Goal: Navigation & Orientation: Find specific page/section

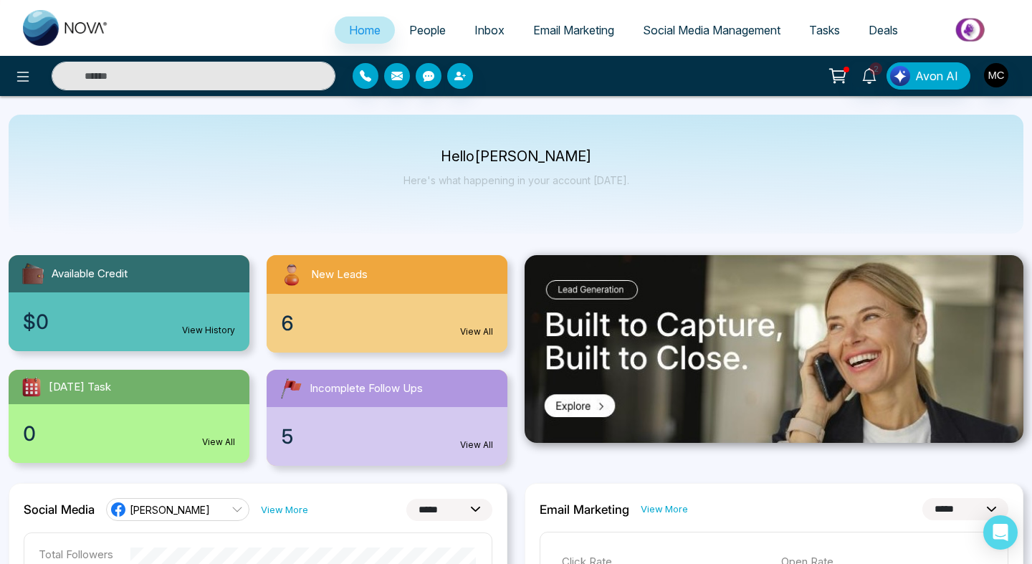
select select "*"
click at [413, 37] on span "People" at bounding box center [427, 30] width 37 height 14
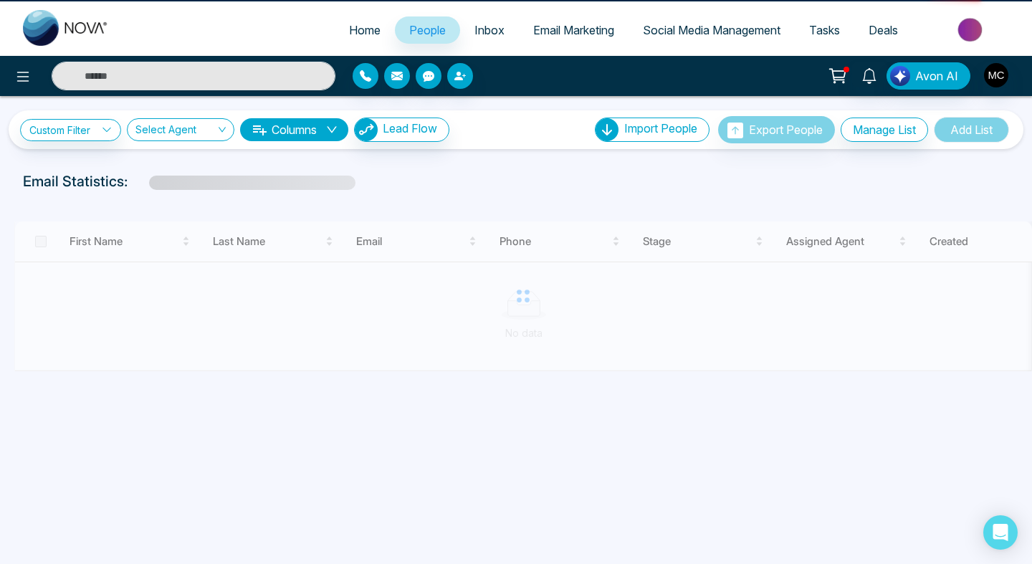
click at [354, 27] on span "Home" at bounding box center [365, 30] width 32 height 14
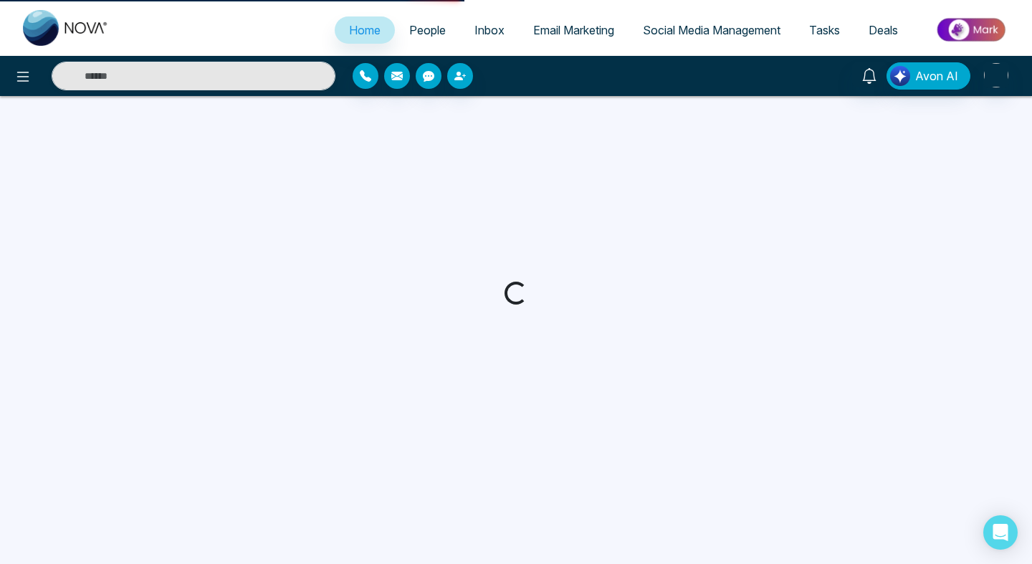
select select "*"
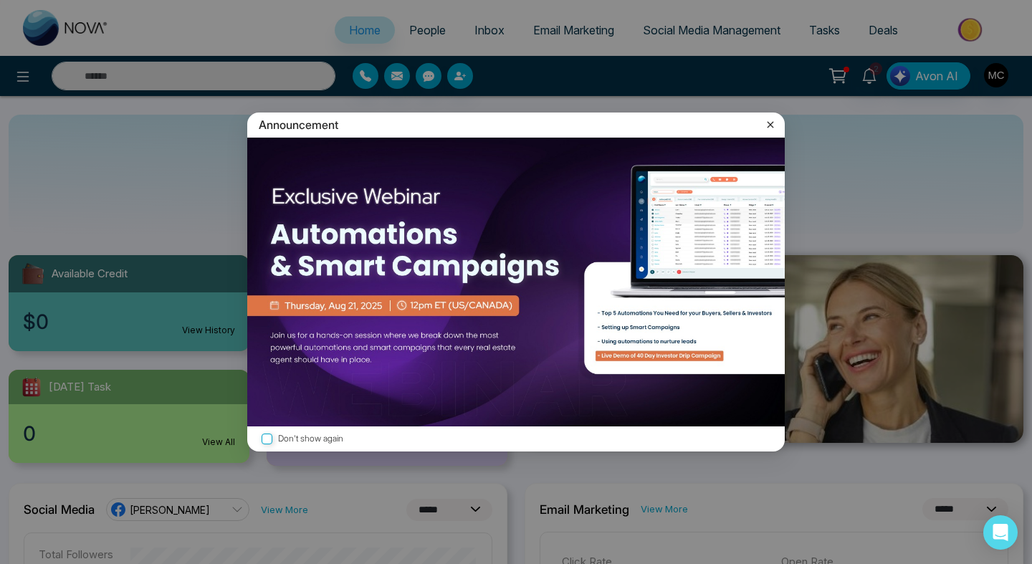
click at [766, 127] on icon at bounding box center [770, 124] width 14 height 14
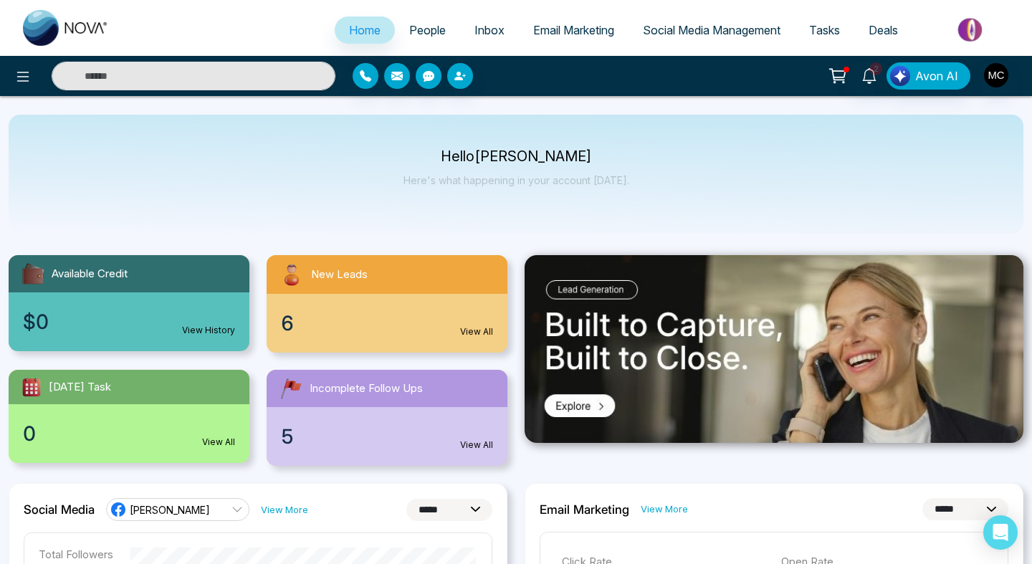
click at [432, 43] on link "People" at bounding box center [427, 29] width 65 height 27
